Goal: Transaction & Acquisition: Purchase product/service

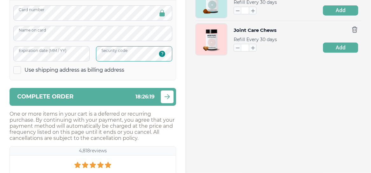
scroll to position [339, 0]
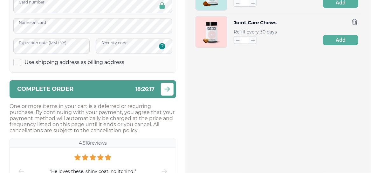
click at [168, 88] on icon "submit" at bounding box center [167, 89] width 5 height 4
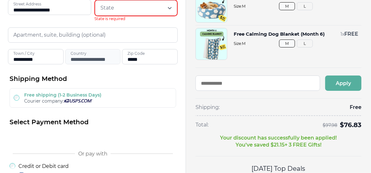
scroll to position [129, 0]
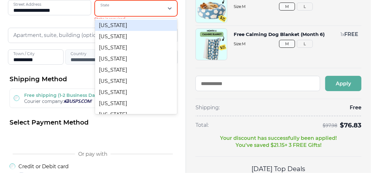
click at [171, 6] on icon at bounding box center [170, 8] width 6 height 6
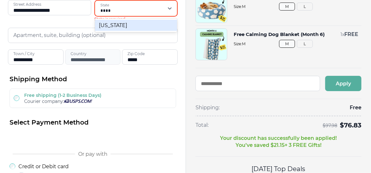
type input "*****"
click at [103, 26] on div "[US_STATE]" at bounding box center [136, 25] width 82 height 11
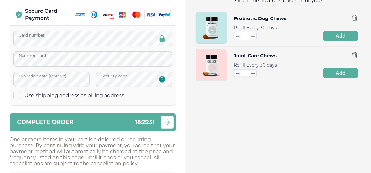
scroll to position [307, 0]
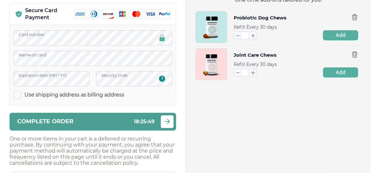
click at [168, 120] on icon "submit" at bounding box center [167, 121] width 5 height 4
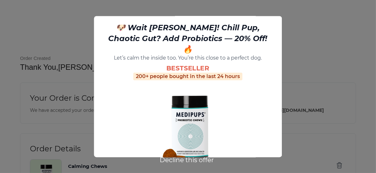
click at [185, 161] on button "Decline this offer" at bounding box center [187, 160] width 58 height 8
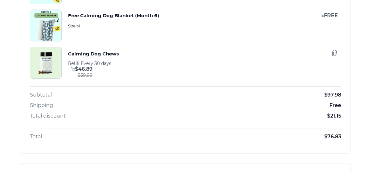
scroll to position [263, 0]
